Goal: Information Seeking & Learning: Find specific fact

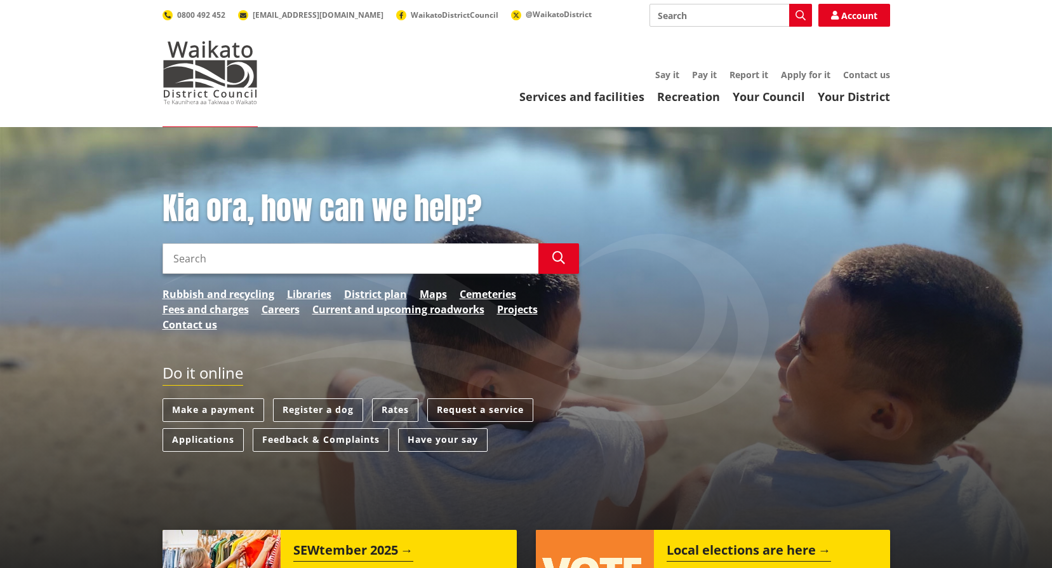
scroll to position [64, 0]
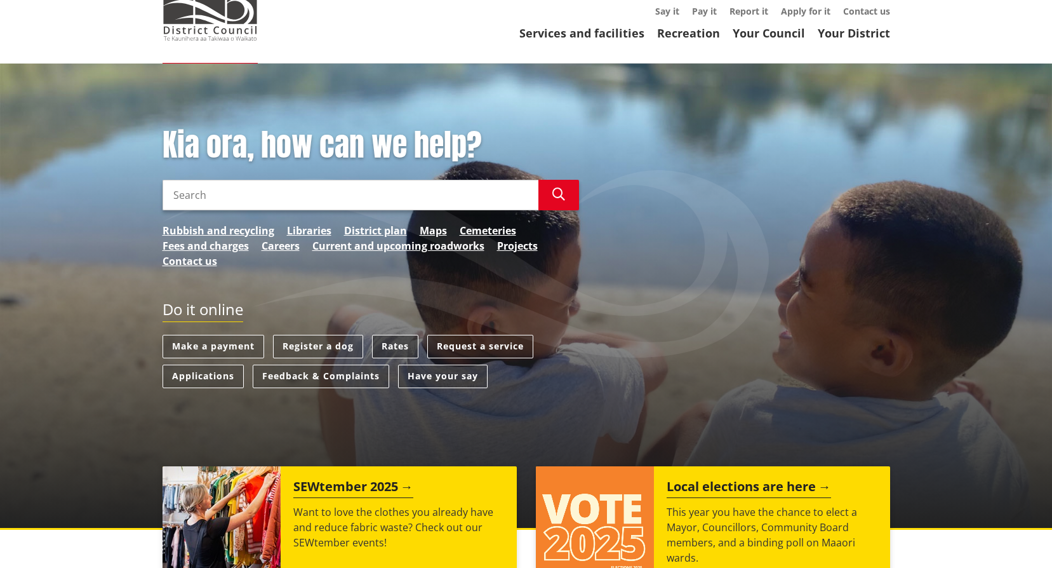
click at [405, 347] on link "Rates" at bounding box center [395, 346] width 46 height 23
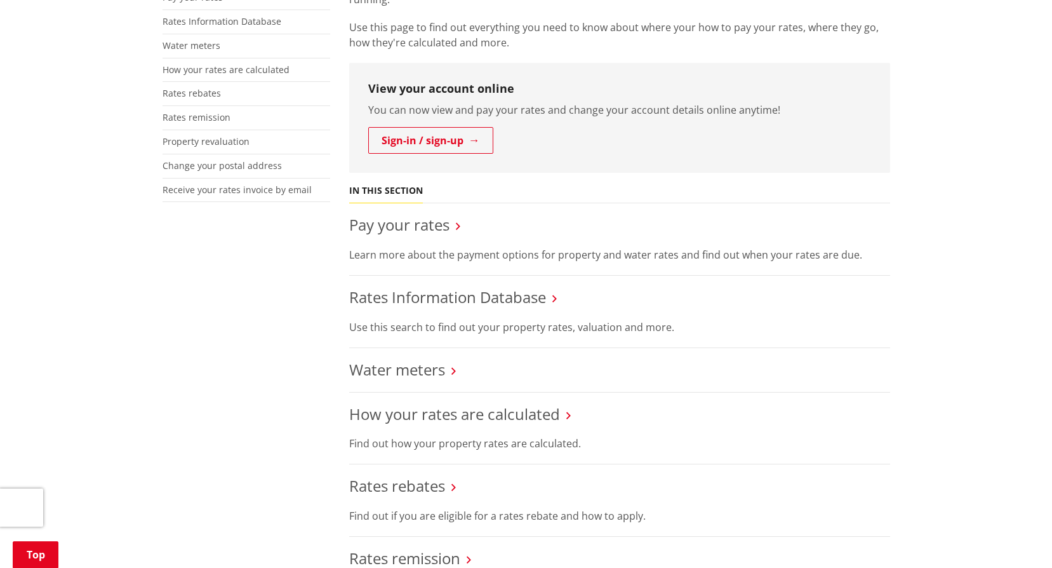
scroll to position [318, 0]
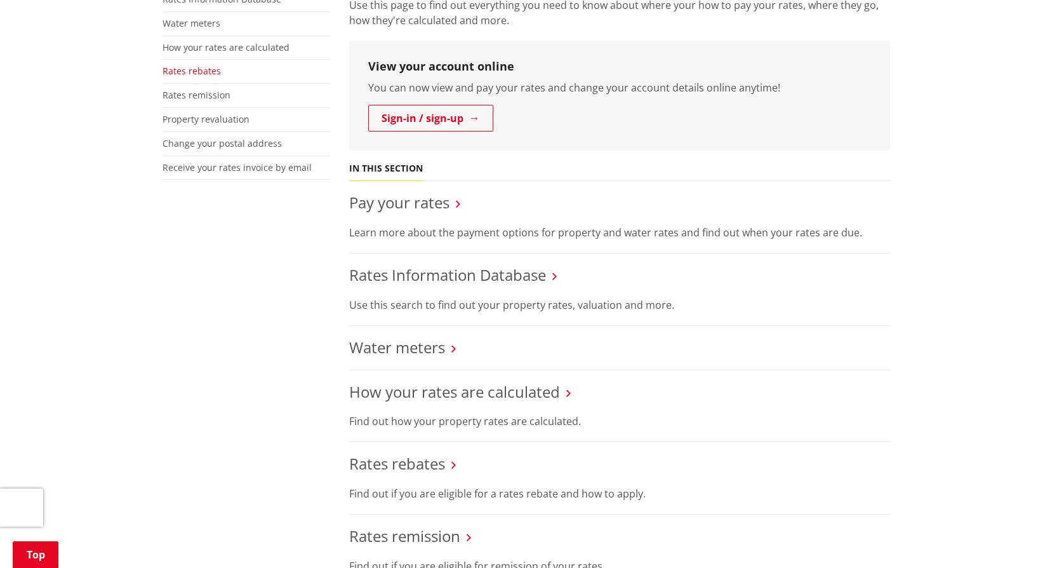
click at [178, 70] on link "Rates rebates" at bounding box center [192, 71] width 58 height 12
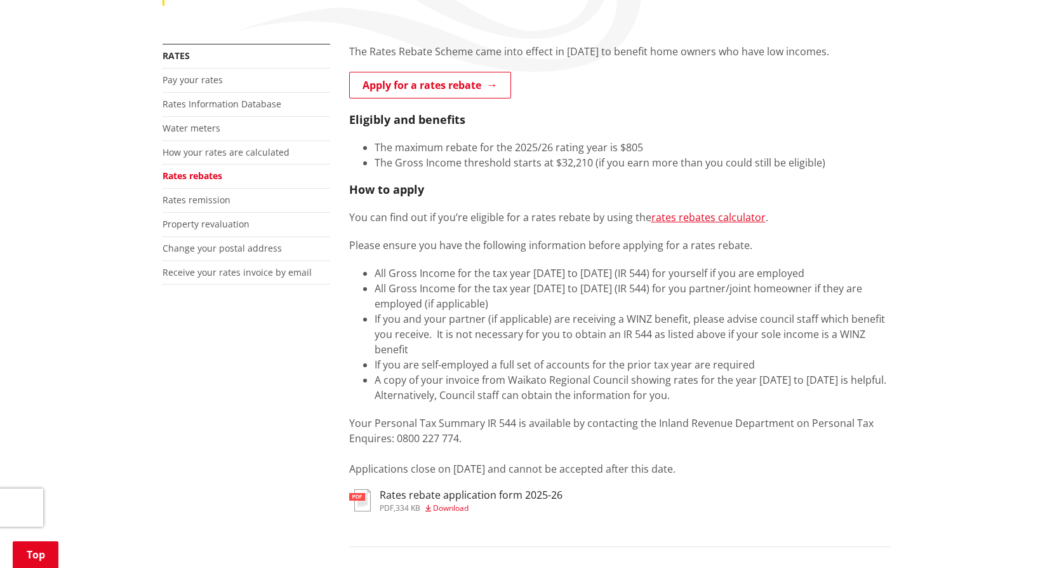
scroll to position [191, 0]
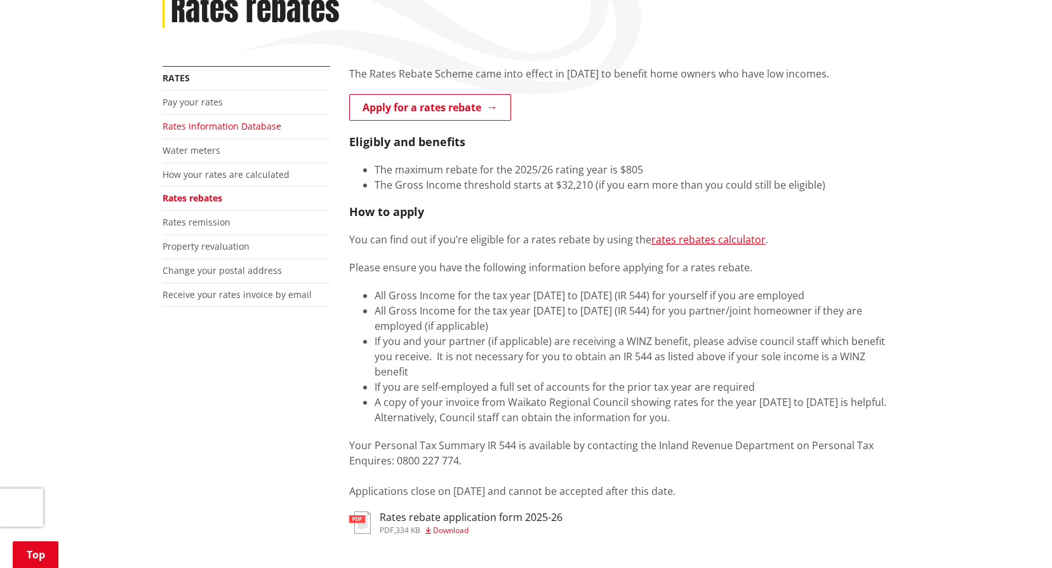
click at [246, 121] on link "Rates Information Database" at bounding box center [222, 126] width 119 height 12
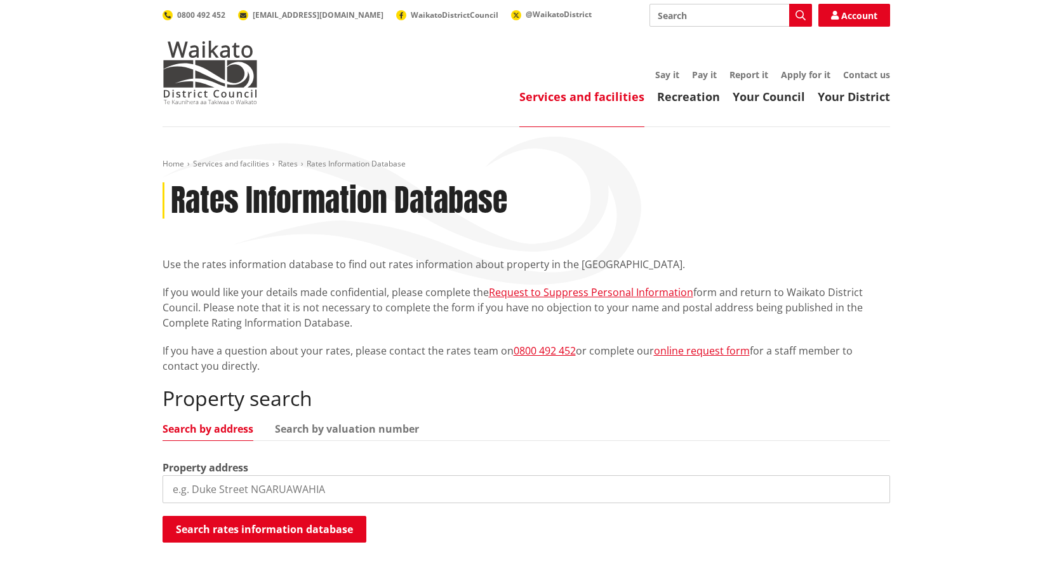
click at [222, 491] on input "search" at bounding box center [527, 489] width 728 height 28
type input "879 hakarimata road"
click at [267, 526] on button "Search rates information database" at bounding box center [265, 529] width 204 height 27
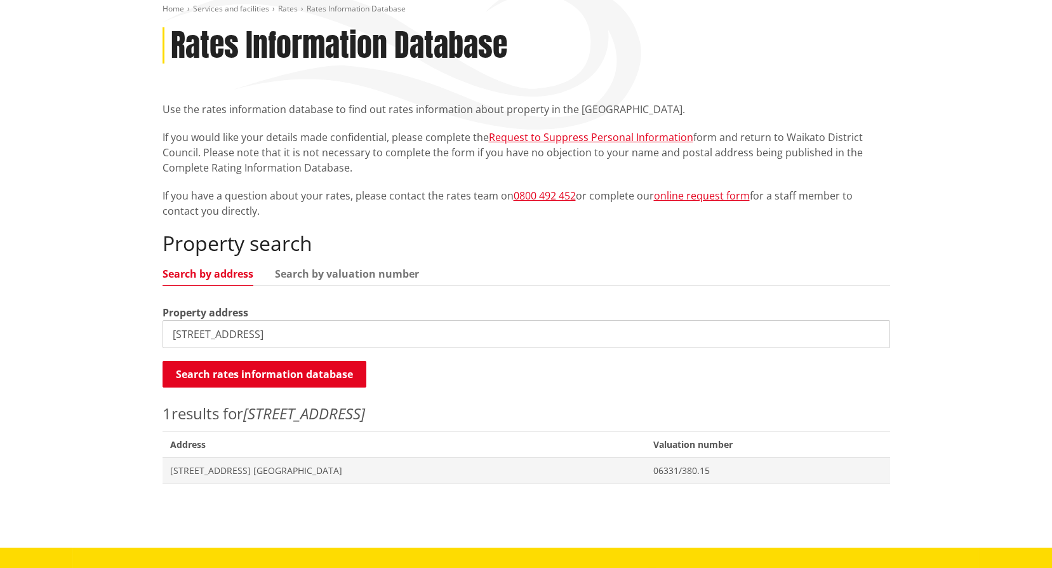
scroll to position [191, 0]
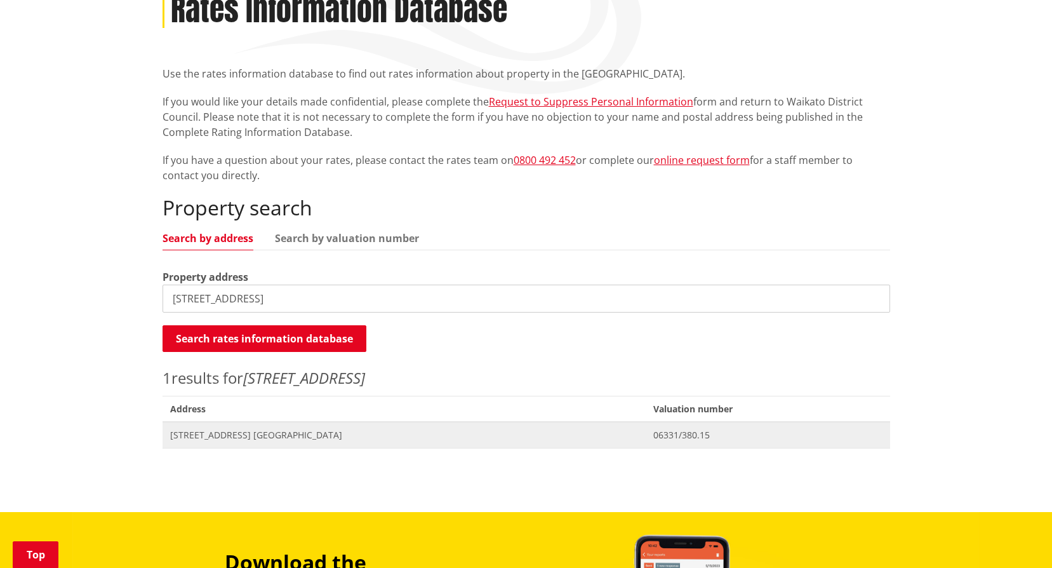
click at [204, 434] on span "879 Hakarimata Road NGARUAWAHIA" at bounding box center [404, 435] width 468 height 13
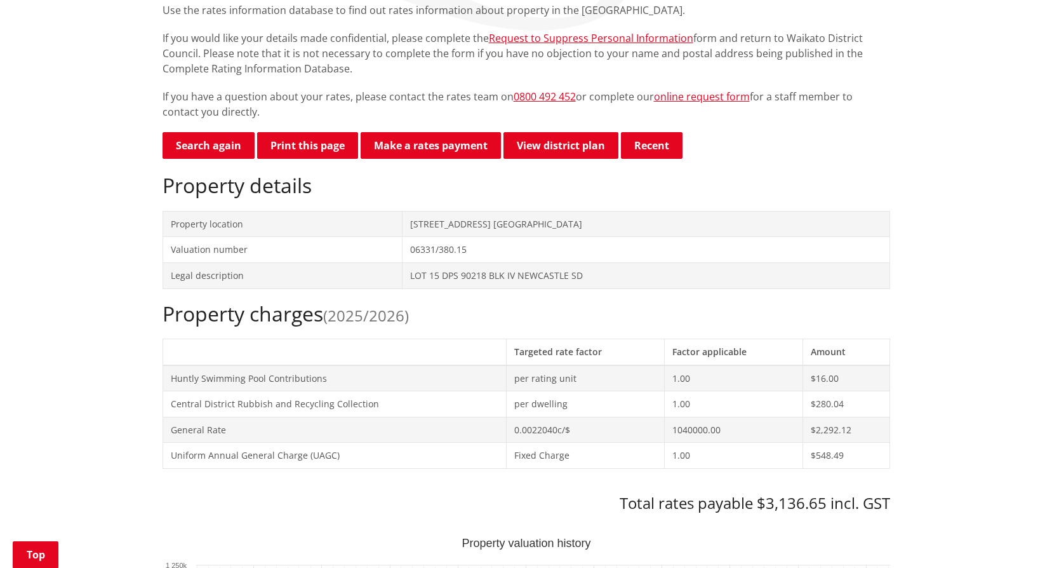
scroll to position [318, 0]
